Goal: Transaction & Acquisition: Purchase product/service

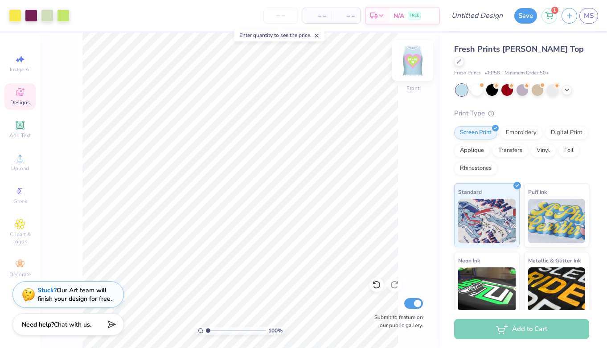
click at [414, 61] on img at bounding box center [413, 61] width 36 height 36
click at [20, 159] on circle at bounding box center [19, 161] width 5 height 5
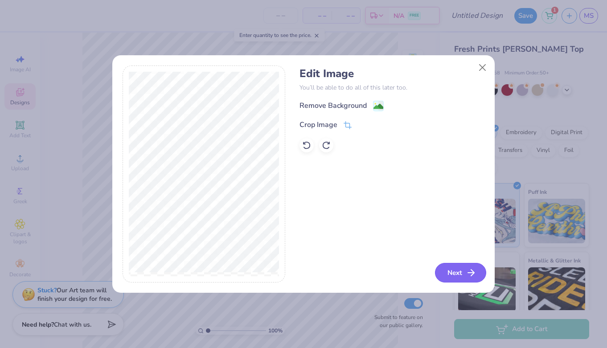
click at [447, 269] on button "Next" at bounding box center [460, 273] width 51 height 20
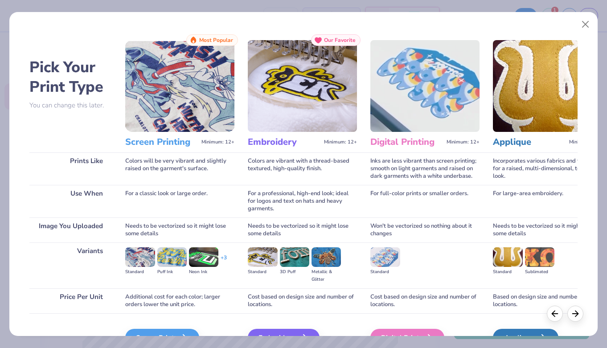
scroll to position [52, 0]
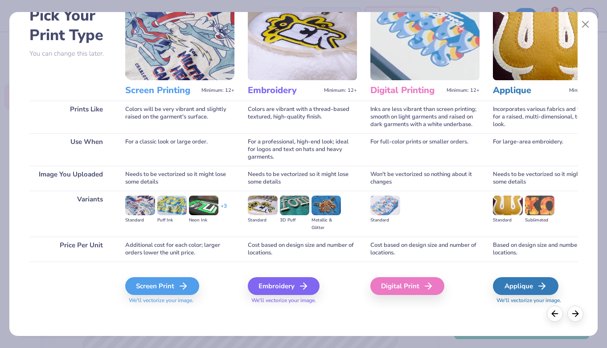
drag, startPoint x: 170, startPoint y: 287, endPoint x: 207, endPoint y: 270, distance: 40.7
click at [170, 287] on div "Screen Print" at bounding box center [162, 286] width 74 height 18
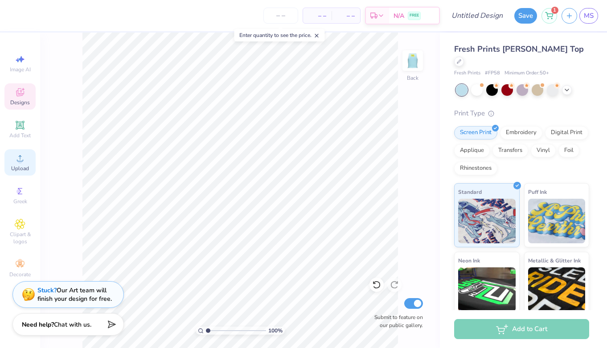
click at [20, 165] on span "Upload" at bounding box center [20, 168] width 18 height 7
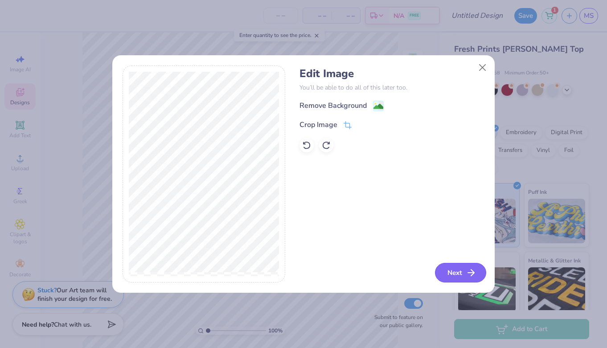
click at [455, 273] on button "Next" at bounding box center [460, 273] width 51 height 20
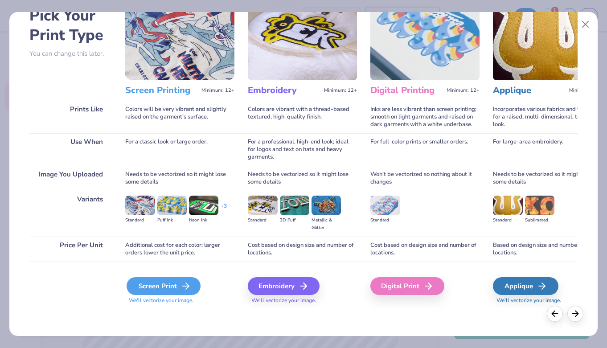
click at [155, 285] on div "Screen Print" at bounding box center [163, 286] width 74 height 18
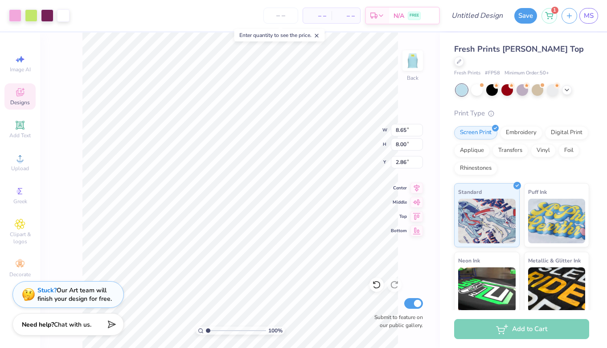
type input "8.65"
type input "8.00"
type input "2.77"
type input "8.19"
type input "7.57"
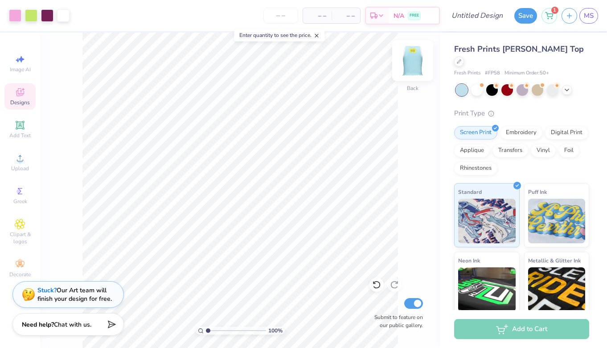
click at [412, 62] on img at bounding box center [413, 61] width 36 height 36
click at [411, 64] on img at bounding box center [413, 61] width 36 height 36
